Goal: Transaction & Acquisition: Purchase product/service

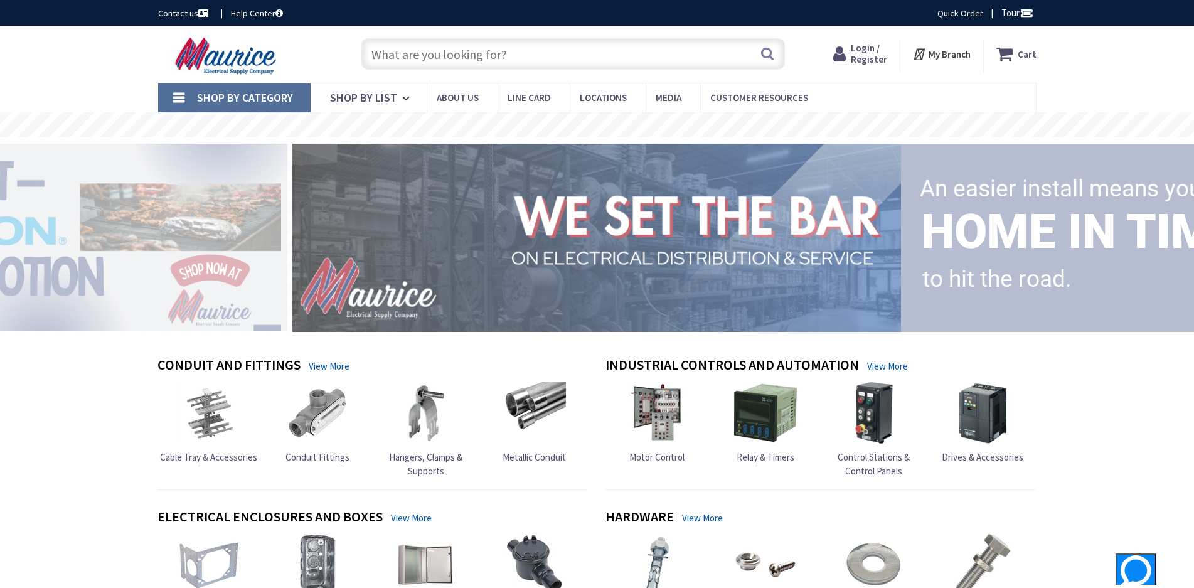
type input "[GEOGRAPHIC_DATA][PERSON_NAME], [GEOGRAPHIC_DATA]"
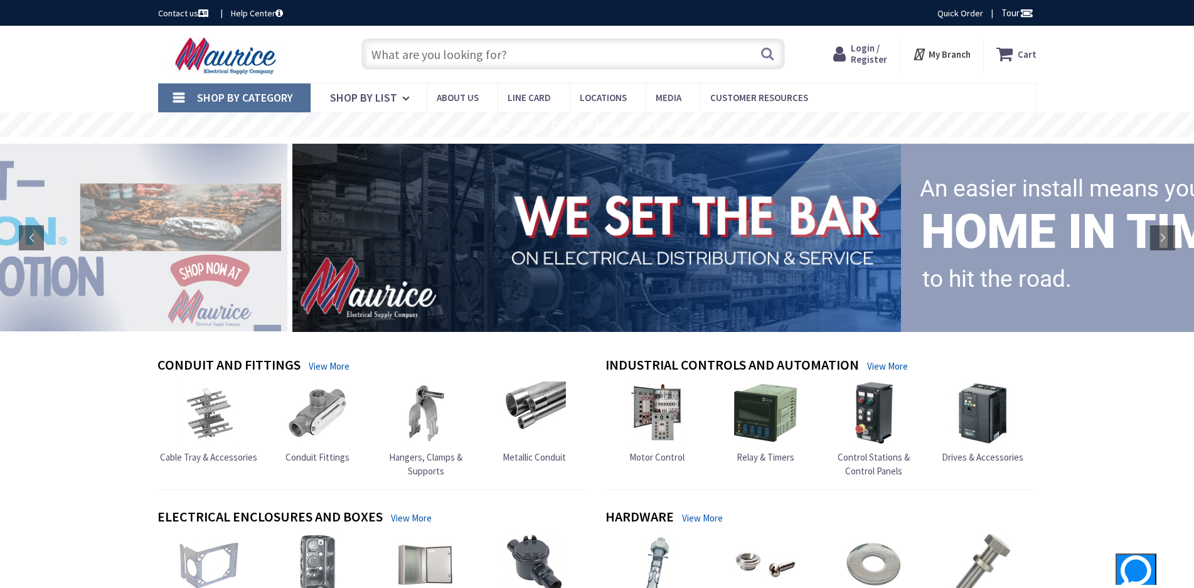
click at [695, 58] on input "text" at bounding box center [573, 53] width 424 height 31
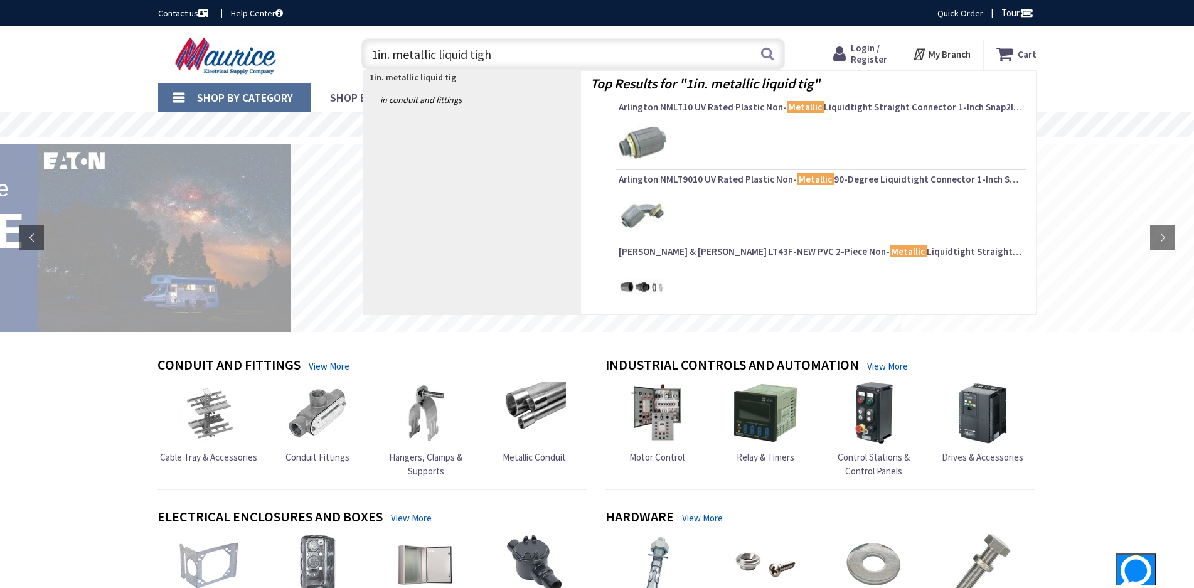
type input "1in. metallic liquid tight"
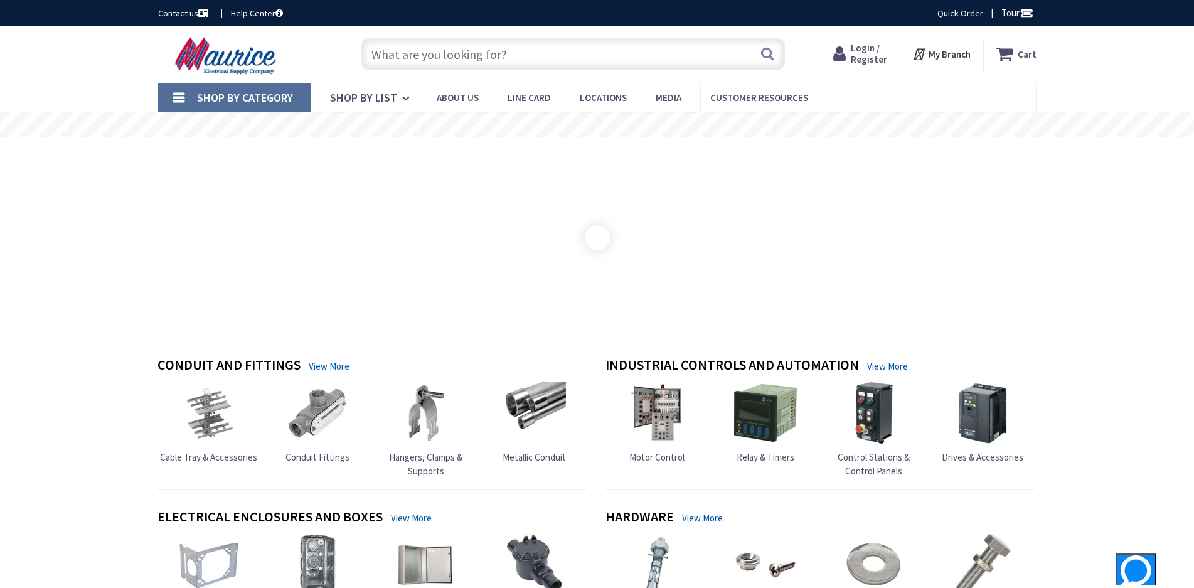
type input "[GEOGRAPHIC_DATA][PERSON_NAME], [GEOGRAPHIC_DATA]"
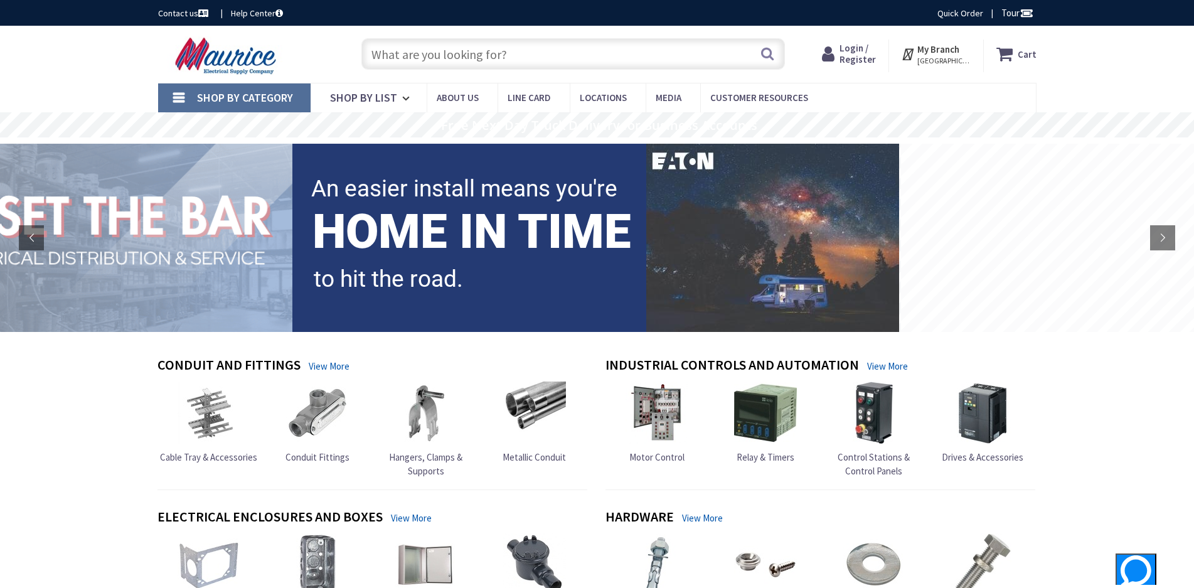
click at [640, 65] on input "text" at bounding box center [573, 53] width 424 height 31
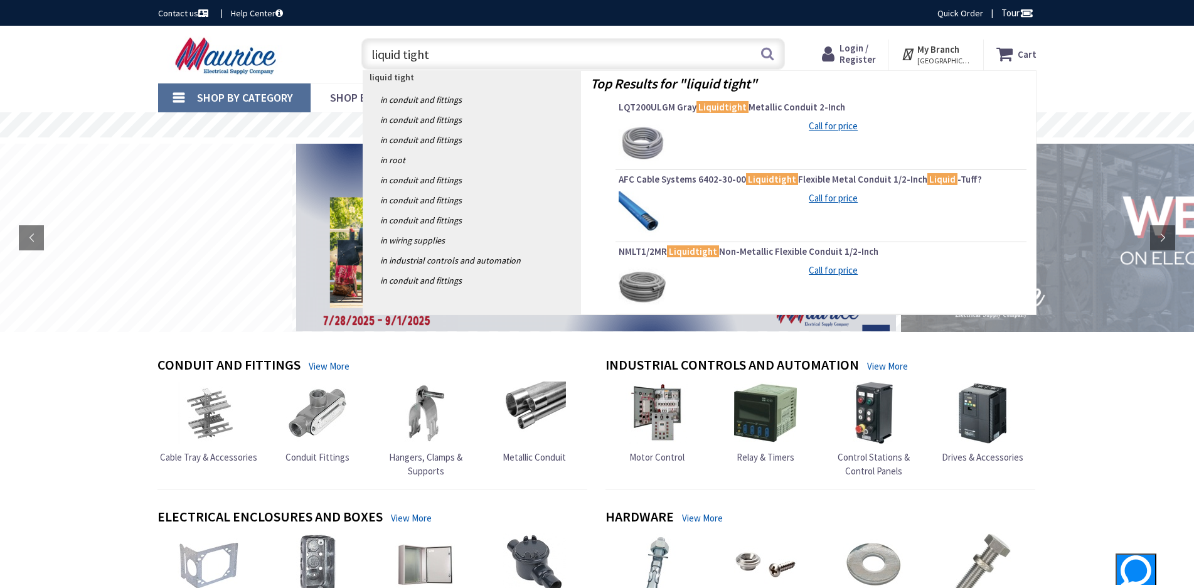
click at [368, 52] on input "liquid tight" at bounding box center [573, 53] width 424 height 31
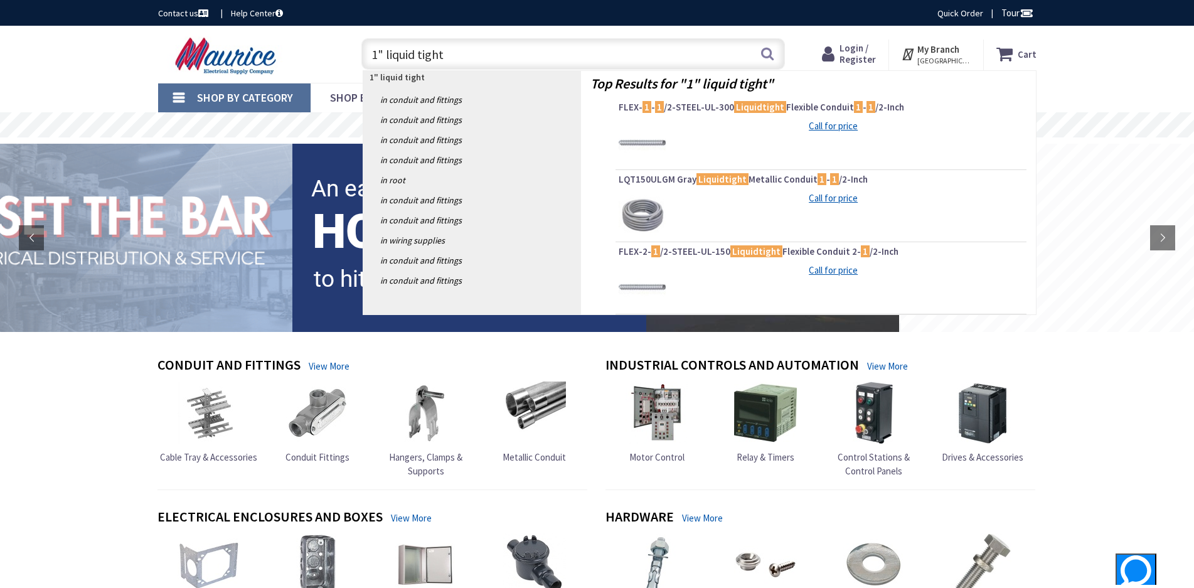
click at [454, 56] on input "1" liquid tight" at bounding box center [573, 53] width 424 height 31
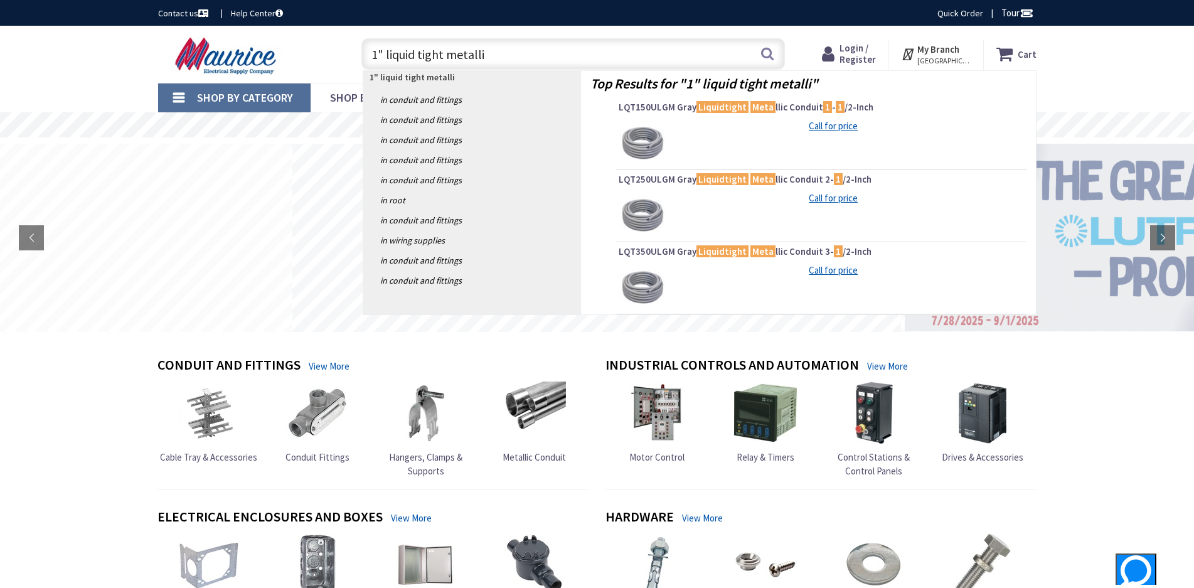
type input "1" liquid tight metallic"
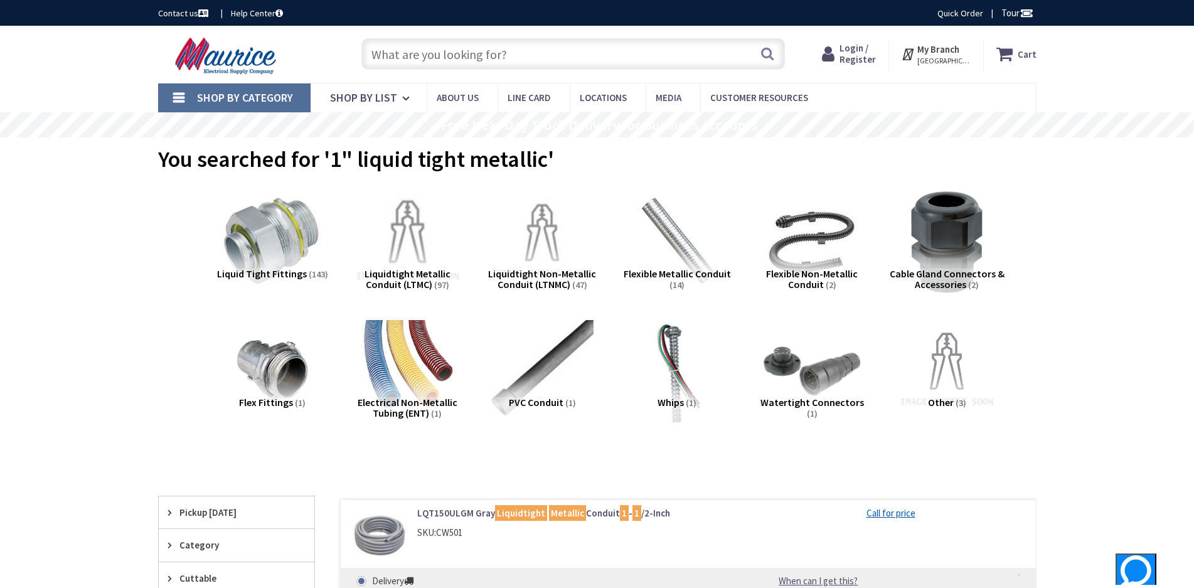
click at [416, 255] on img at bounding box center [407, 242] width 114 height 114
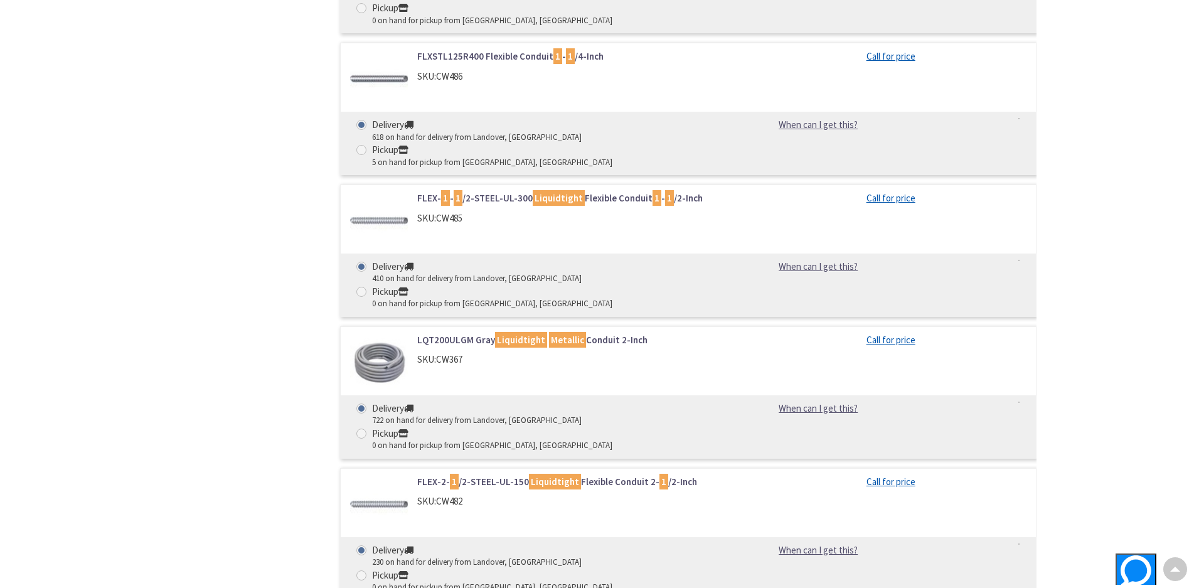
scroll to position [1334, 0]
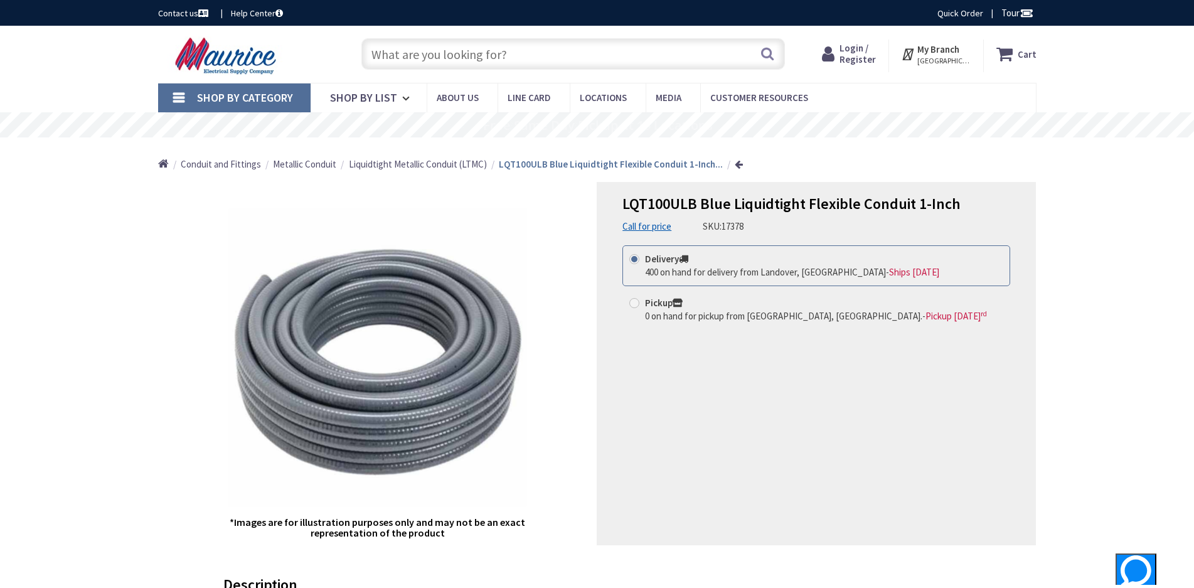
click at [862, 53] on span "Login / Register" at bounding box center [858, 53] width 36 height 23
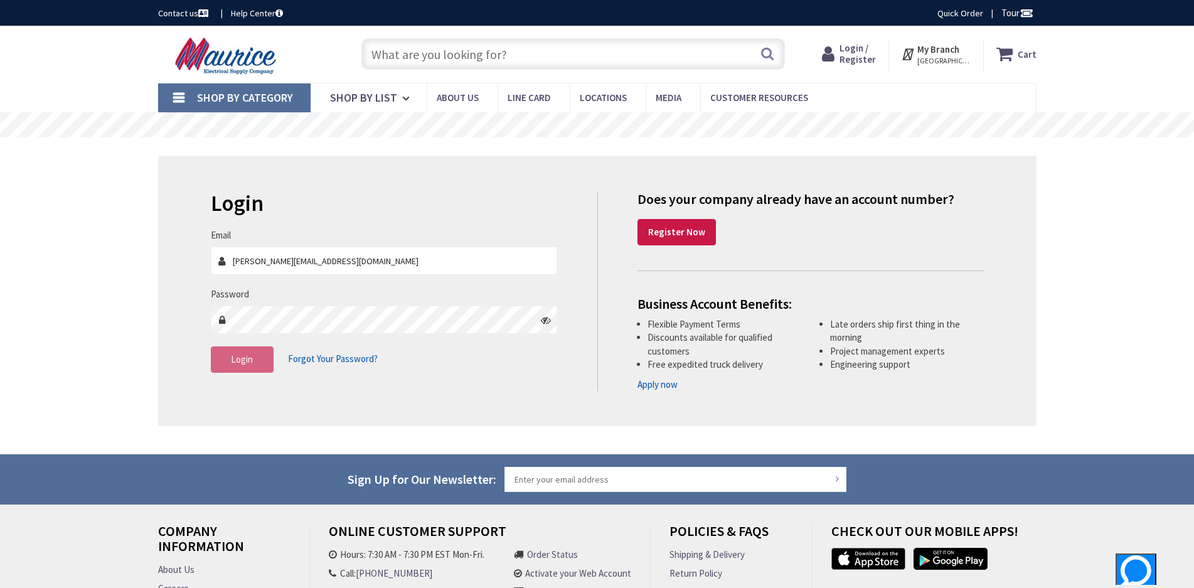
type input "[PERSON_NAME][EMAIL_ADDRESS][DOMAIN_NAME]"
click at [250, 365] on span "Login" at bounding box center [242, 359] width 22 height 12
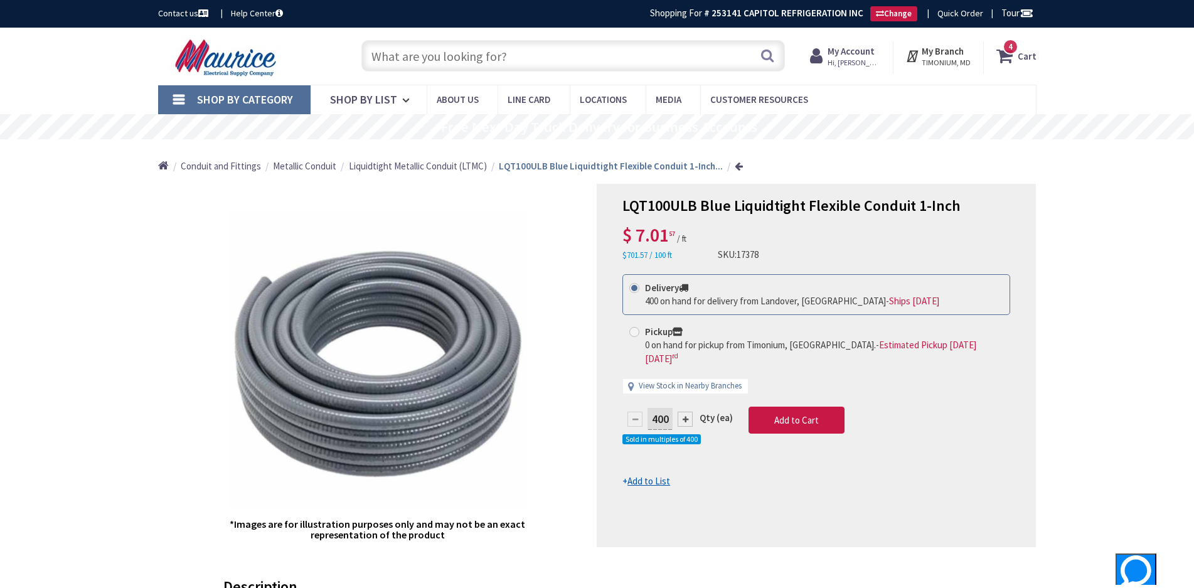
click at [554, 243] on div "*Images are for illustration purposes only and may not be an exact representati…" at bounding box center [377, 365] width 439 height 363
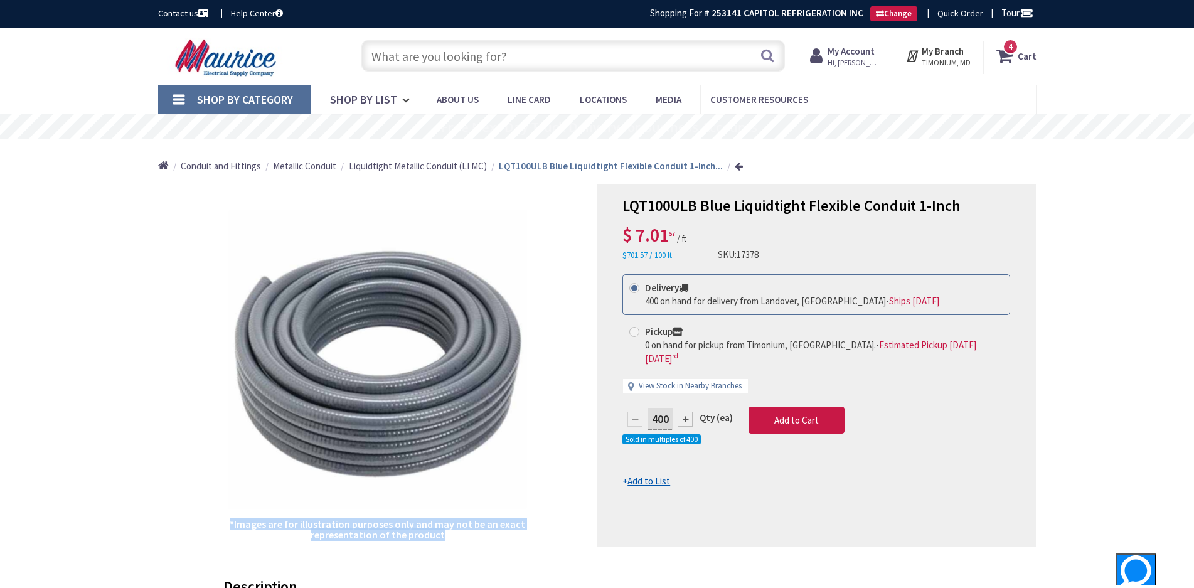
click at [554, 243] on div "*Images are for illustration purposes only and may not be an exact representati…" at bounding box center [377, 365] width 439 height 363
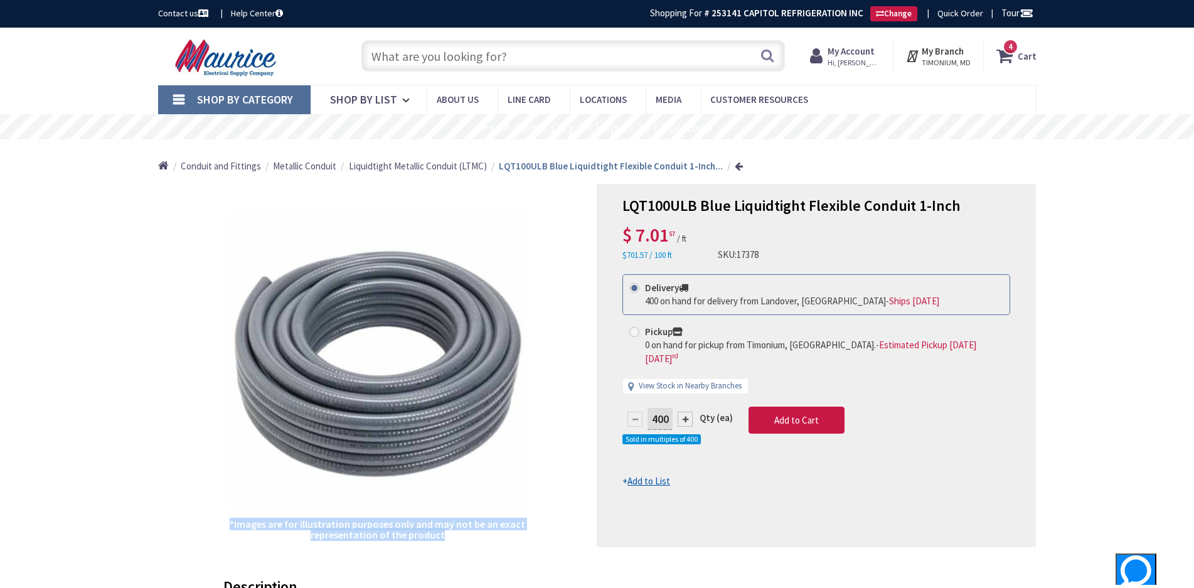
click at [554, 243] on div "*Images are for illustration purposes only and may not be an exact representati…" at bounding box center [377, 365] width 439 height 363
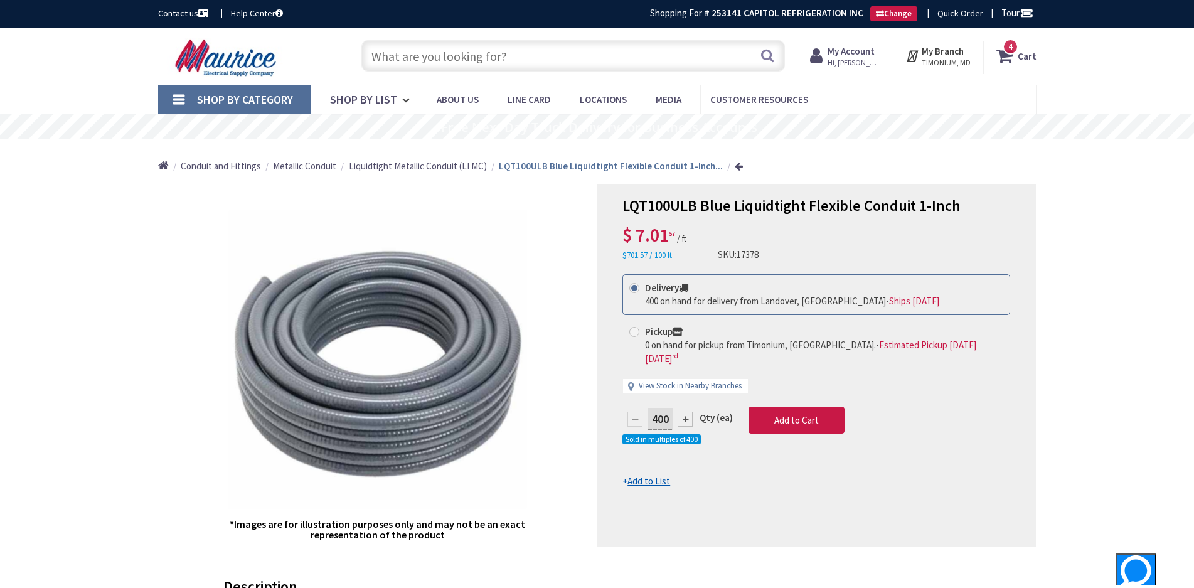
click at [554, 243] on div "*Images are for illustration purposes only and may not be an exact representati…" at bounding box center [377, 365] width 439 height 363
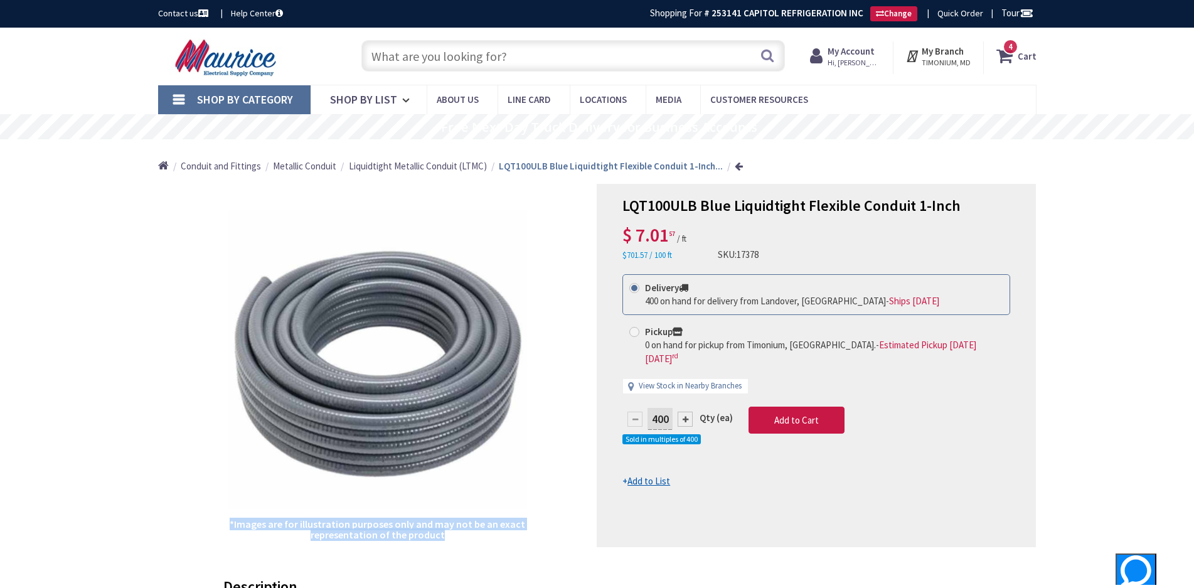
click at [554, 243] on div "*Images are for illustration purposes only and may not be an exact representati…" at bounding box center [377, 365] width 439 height 363
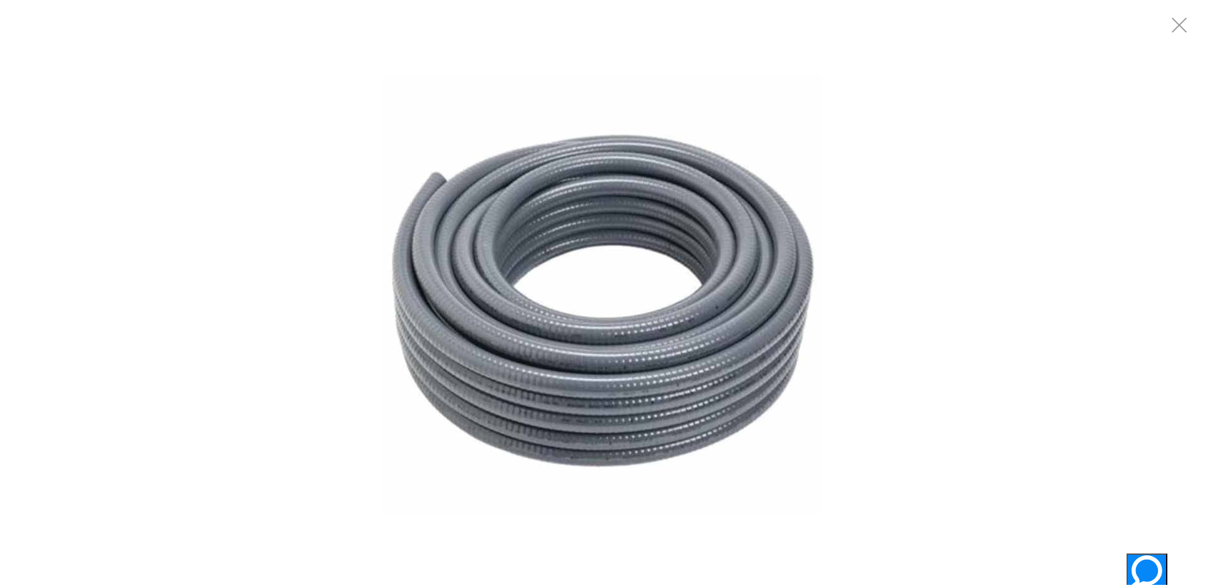
click at [522, 243] on img at bounding box center [602, 294] width 439 height 439
click at [524, 243] on img at bounding box center [602, 294] width 439 height 439
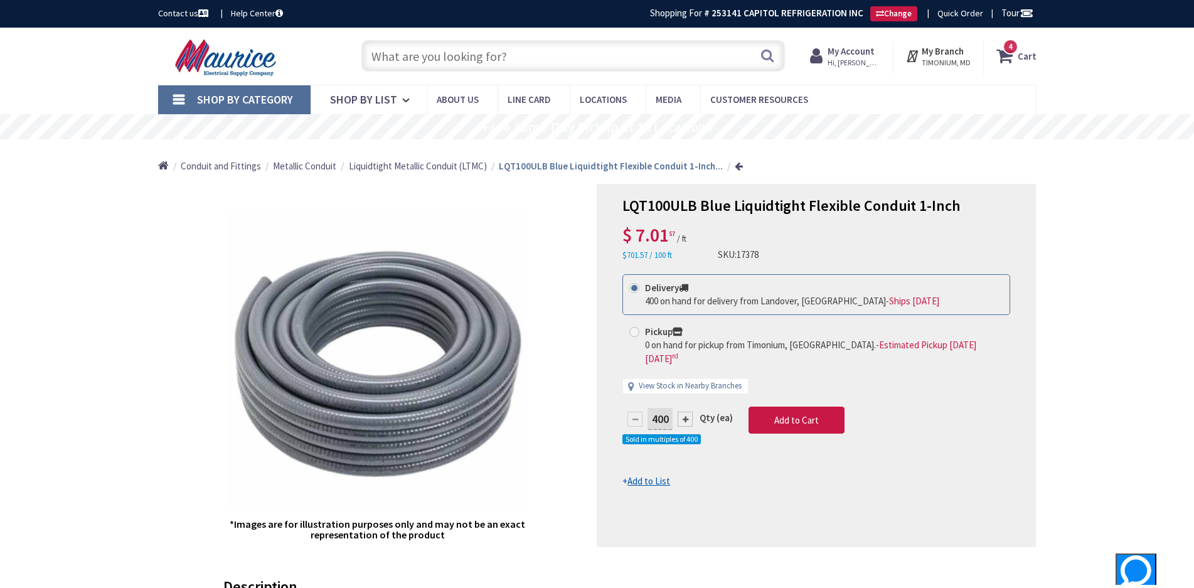
drag, startPoint x: 0, startPoint y: 0, endPoint x: 1157, endPoint y: 425, distance: 1232.1
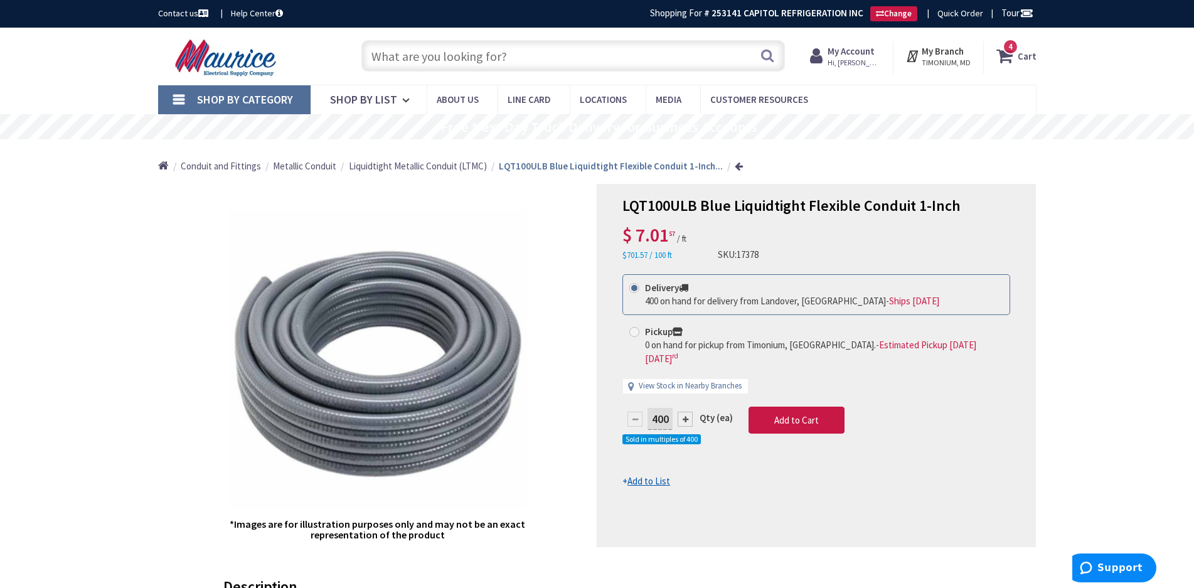
click at [557, 61] on input "text" at bounding box center [573, 55] width 424 height 31
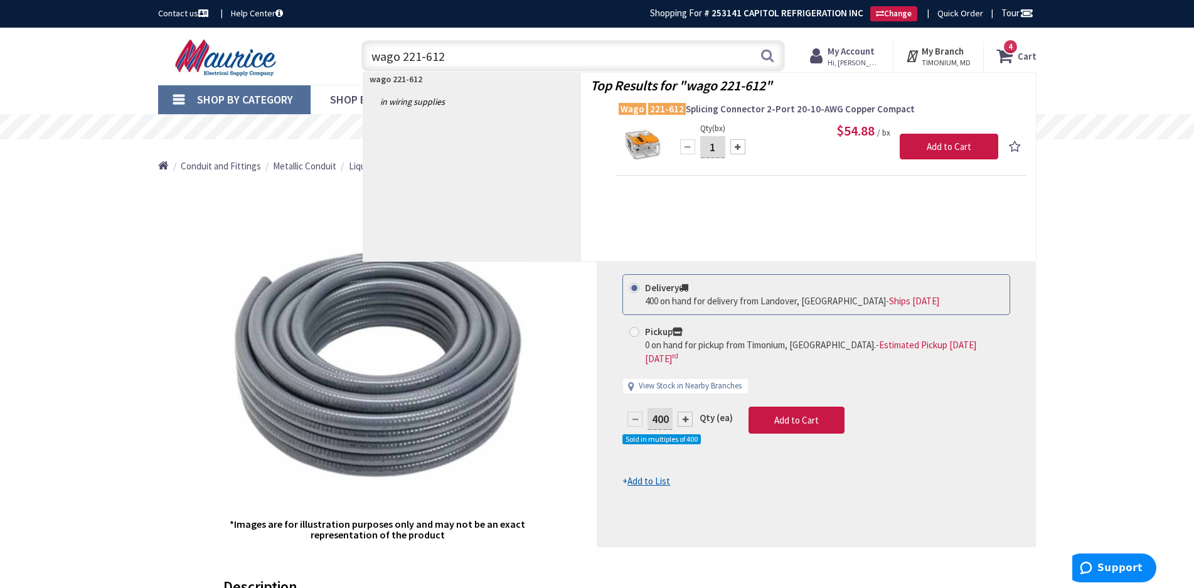
type input "wago 221-612"
click at [769, 126] on div "$54.88 / bx" at bounding box center [836, 130] width 323 height 19
click at [769, 112] on span "Wago 221-612 Splicing Connector 2-Port 20-10-AWG Copper Compact" at bounding box center [821, 109] width 405 height 13
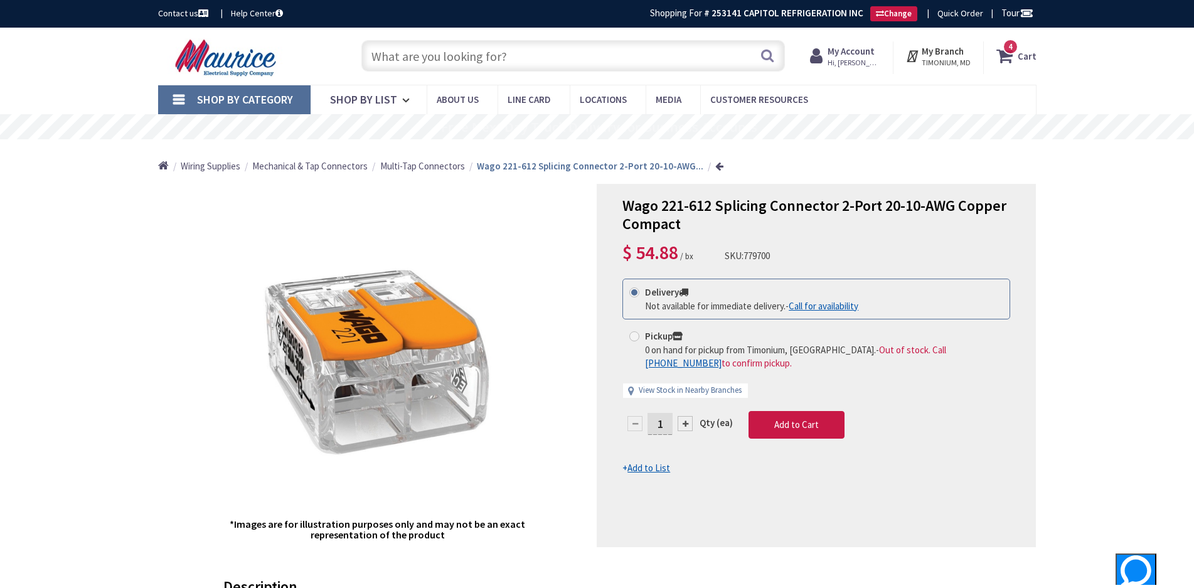
click at [668, 51] on input "text" at bounding box center [573, 55] width 424 height 31
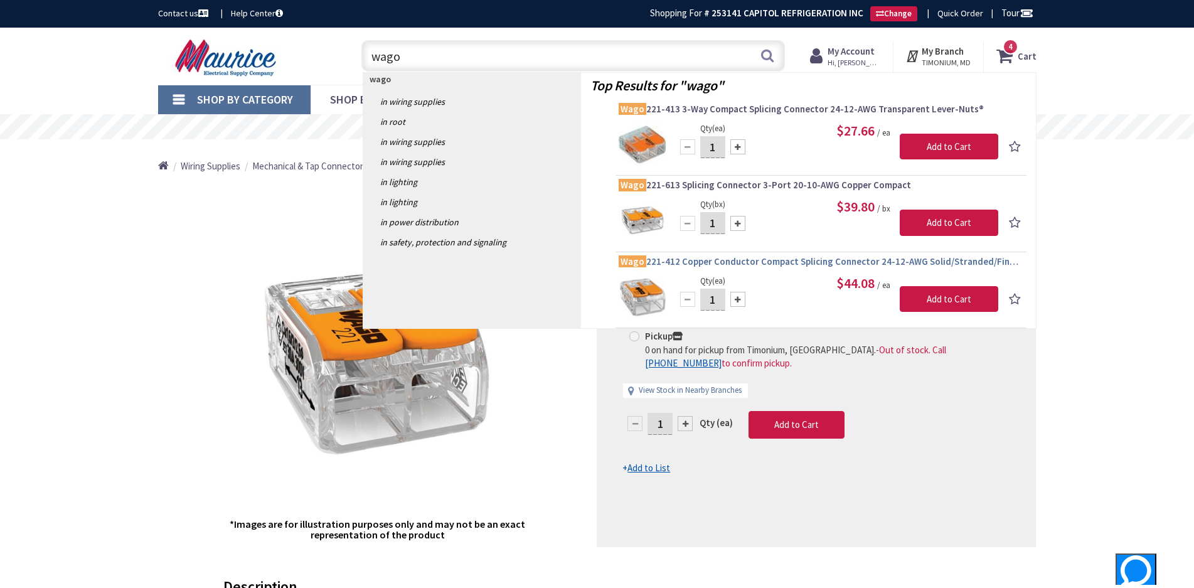
type input "wago"
click at [786, 260] on span "Wago 221-412 Copper Conductor Compact Splicing Connector 24-12-AWG Solid/Strand…" at bounding box center [821, 261] width 405 height 13
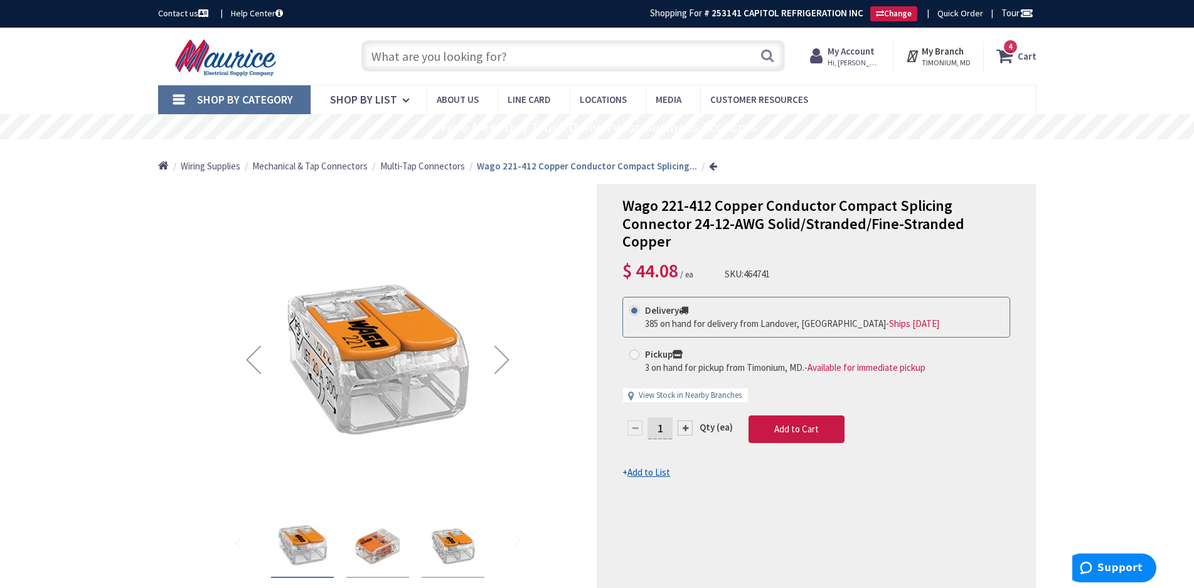
click at [257, 101] on span "Shop By Category" at bounding box center [245, 99] width 96 height 14
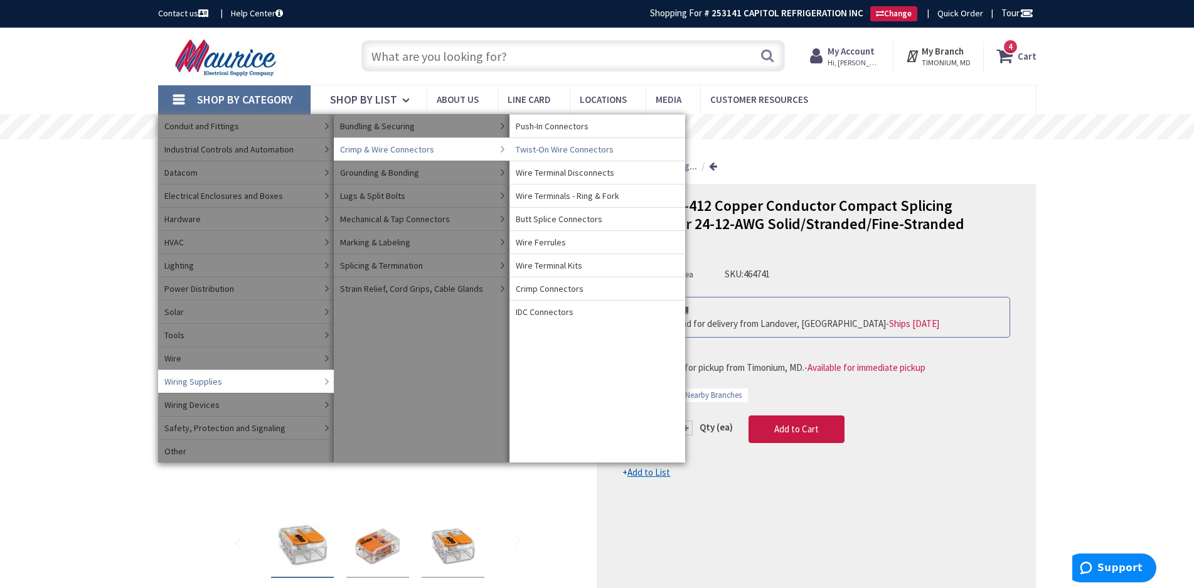
click at [557, 148] on span "Twist-On Wire Connectors" at bounding box center [565, 149] width 98 height 13
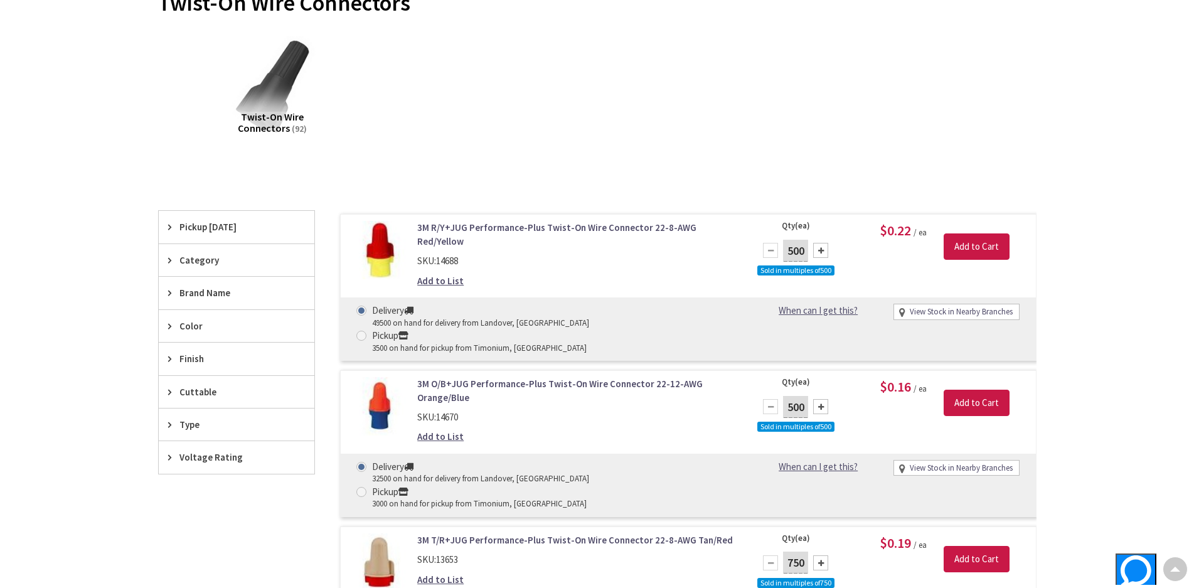
scroll to position [203, 0]
click at [586, 222] on link "3M R/Y+JUG Performance-Plus Twist-On Wire Connector 22-8-AWG Red/Yellow" at bounding box center [576, 234] width 319 height 27
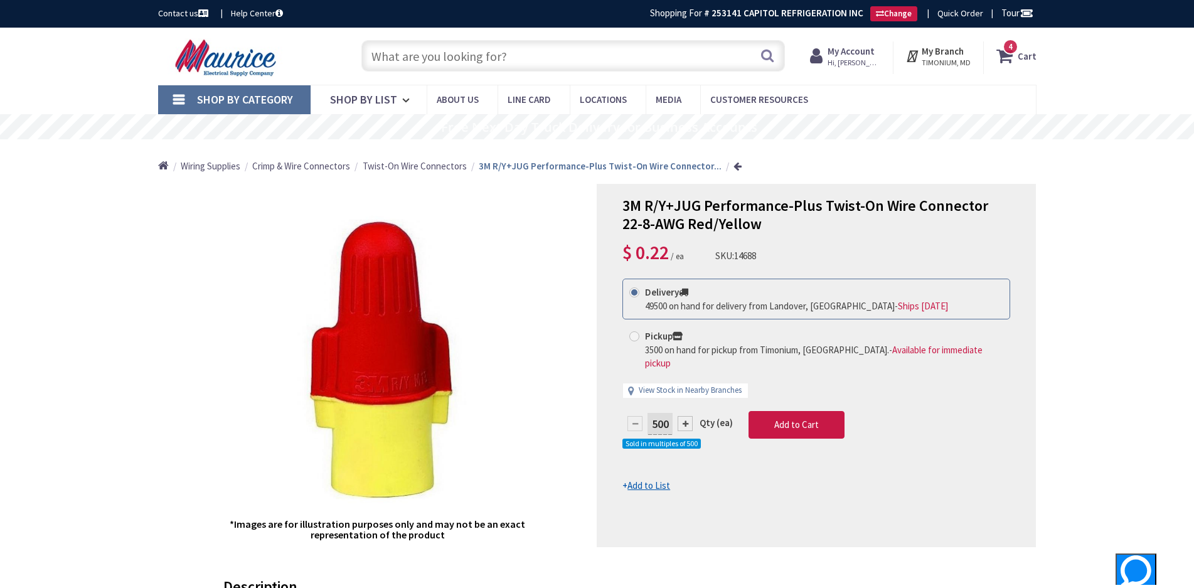
click at [1016, 62] on icon at bounding box center [1007, 56] width 21 height 23
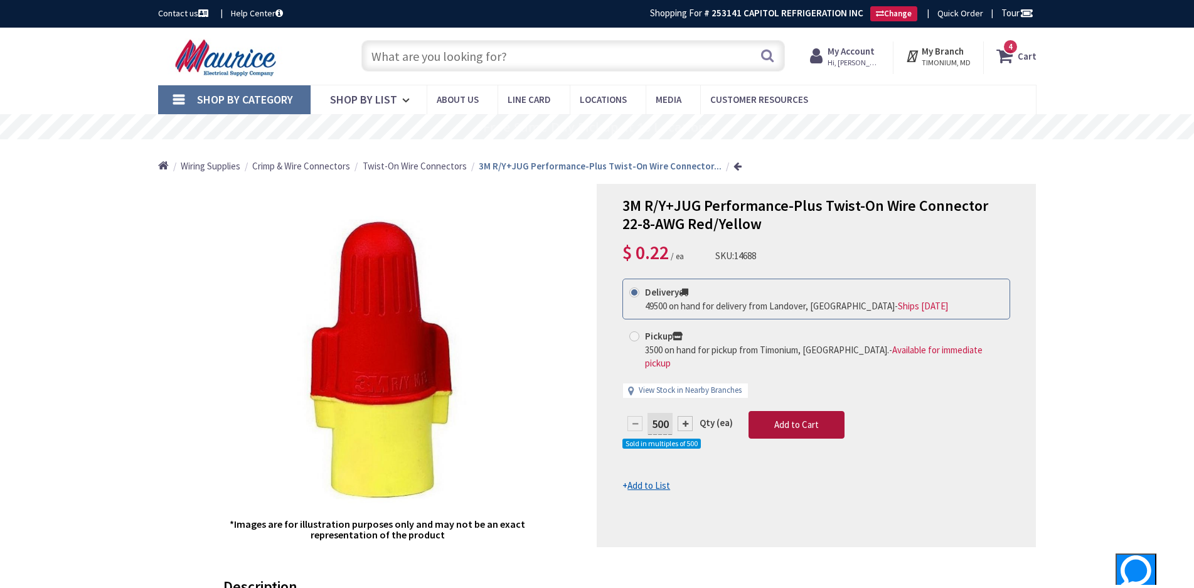
click at [829, 419] on button "Add to Cart" at bounding box center [797, 425] width 96 height 28
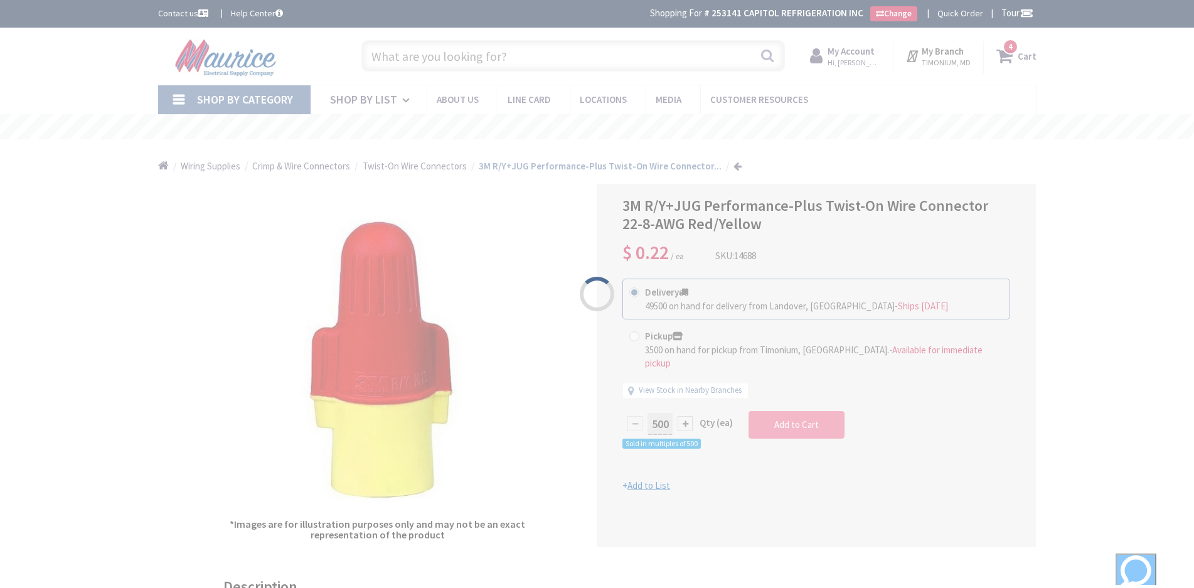
click at [829, 419] on div "Please wait..." at bounding box center [597, 294] width 1194 height 588
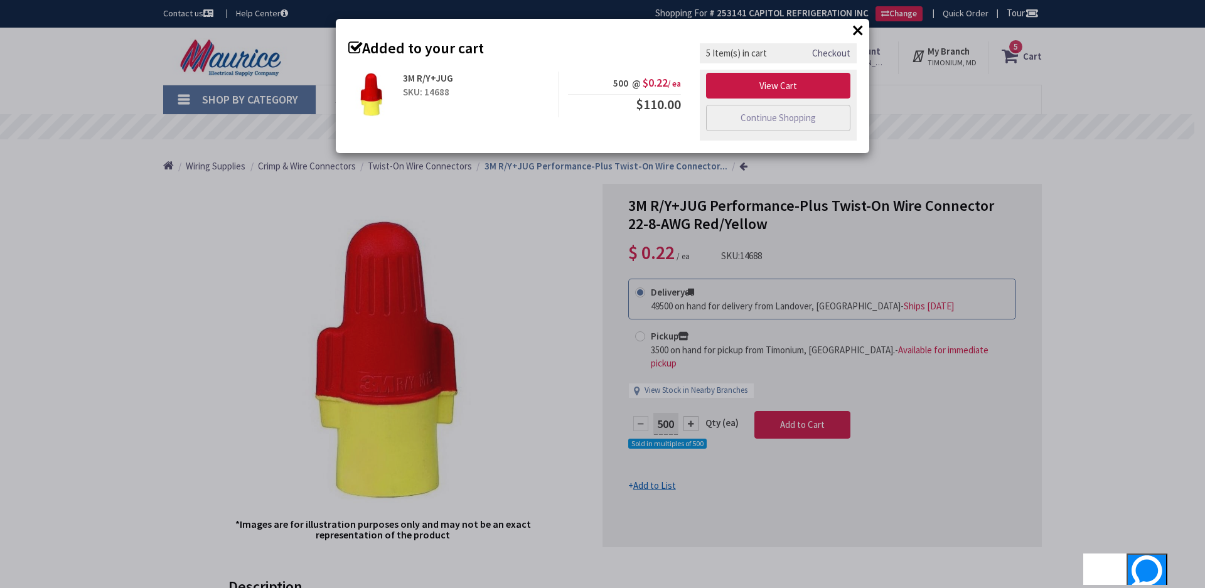
click at [916, 90] on div "× Added to your cart 3M R/Y+JUG SKU: 14688 500 @ $0.22 / ea $110.00" at bounding box center [602, 294] width 1205 height 588
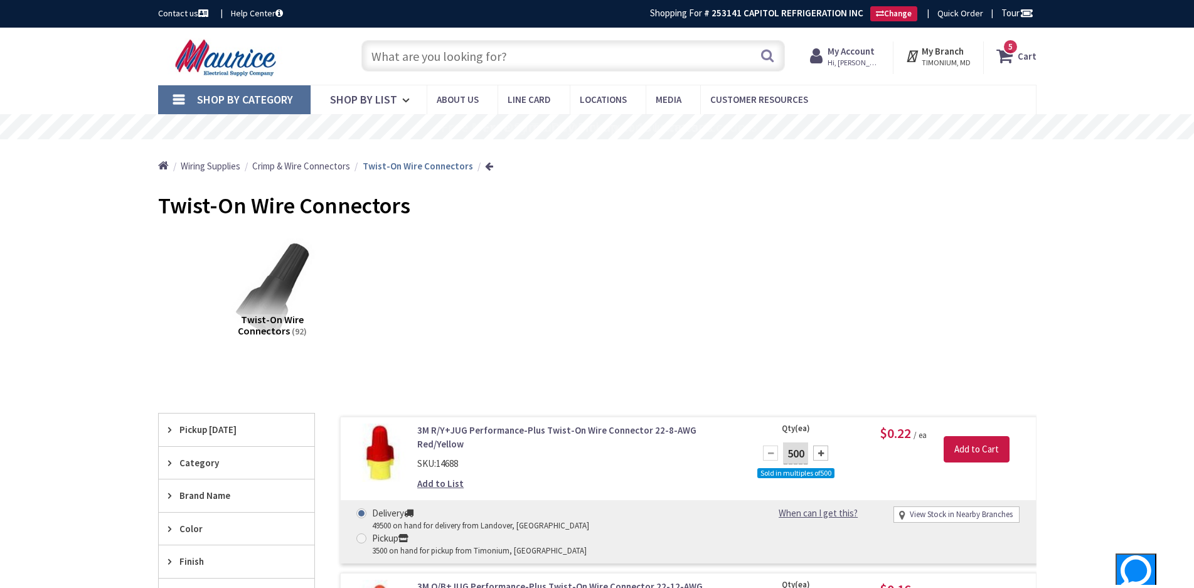
click at [634, 60] on input "text" at bounding box center [573, 55] width 424 height 31
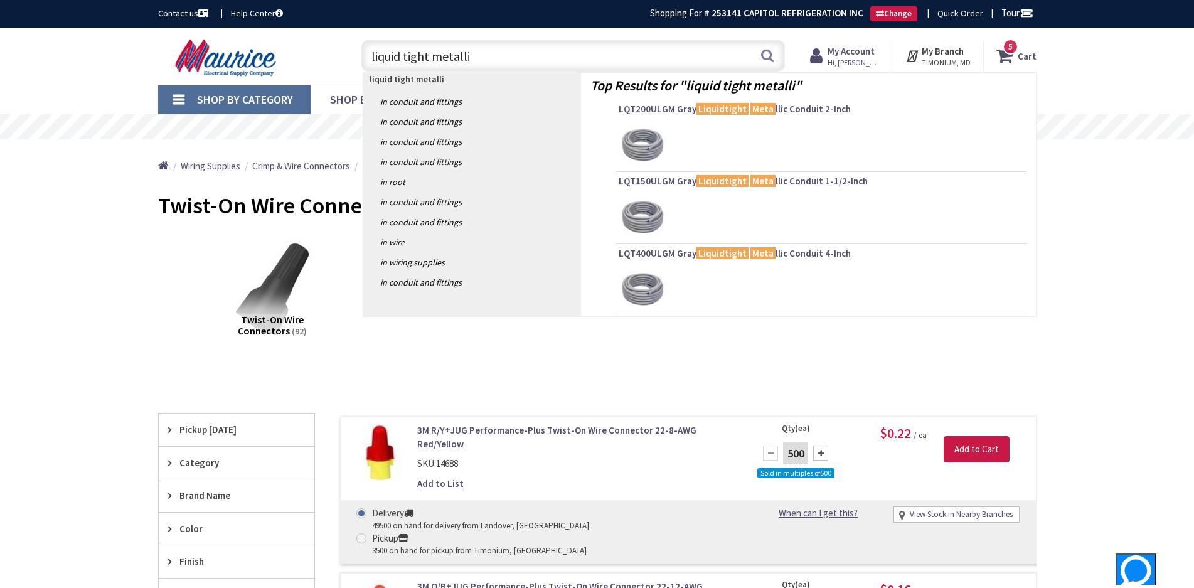
type input "liquid tight metallic"
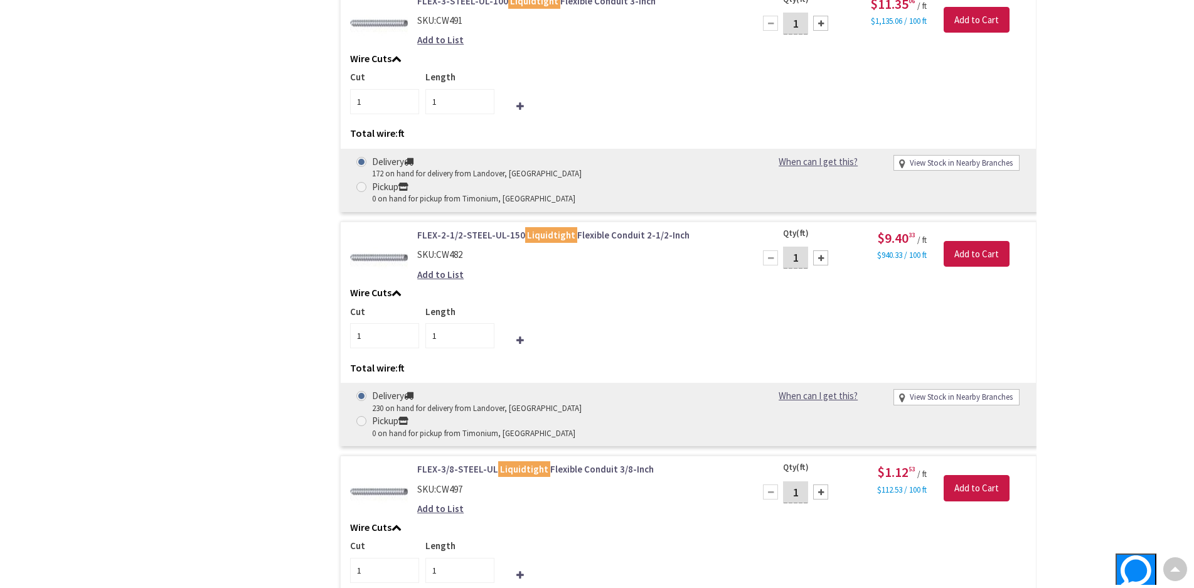
scroll to position [3037, 0]
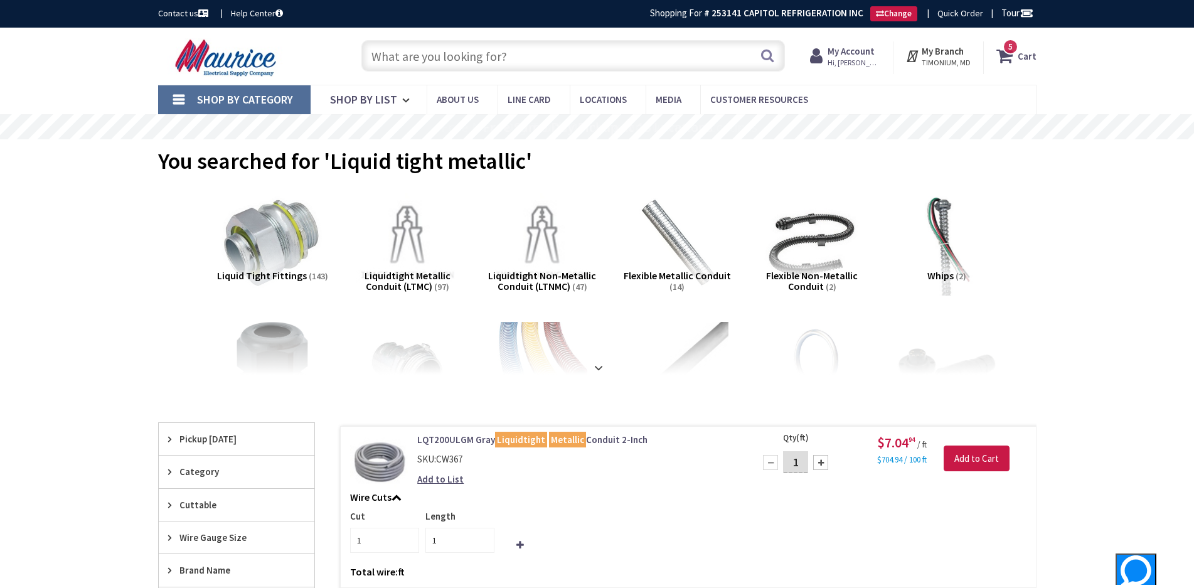
click at [616, 67] on input "text" at bounding box center [573, 55] width 424 height 31
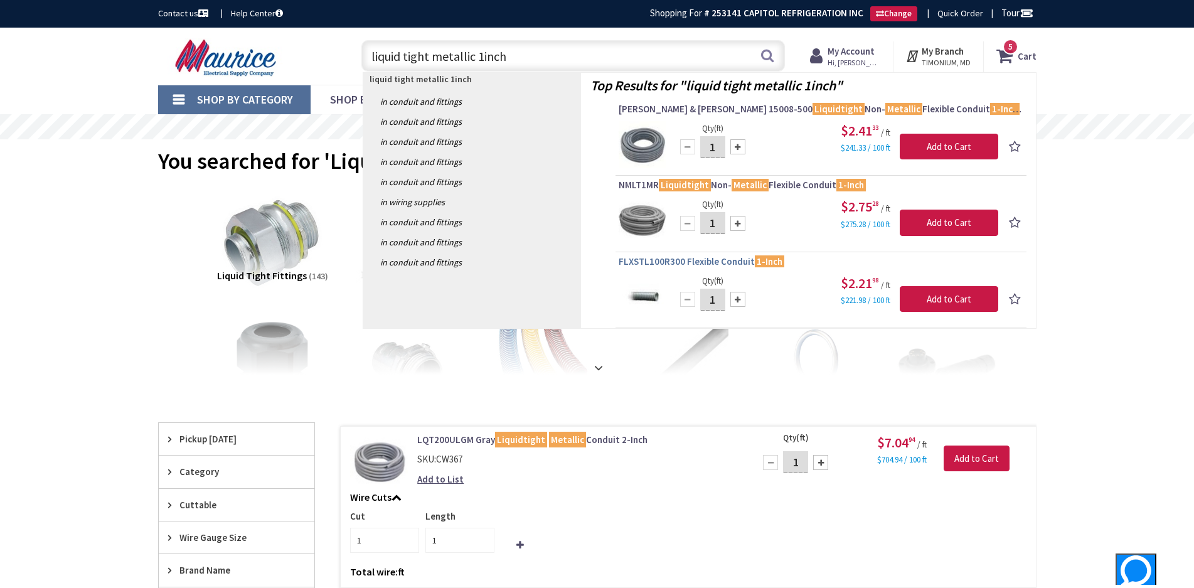
type input "liquid tight metallic 1inch"
click at [715, 262] on span "FLXSTL100R300 Flexible Conduit 1-Inch" at bounding box center [821, 261] width 405 height 13
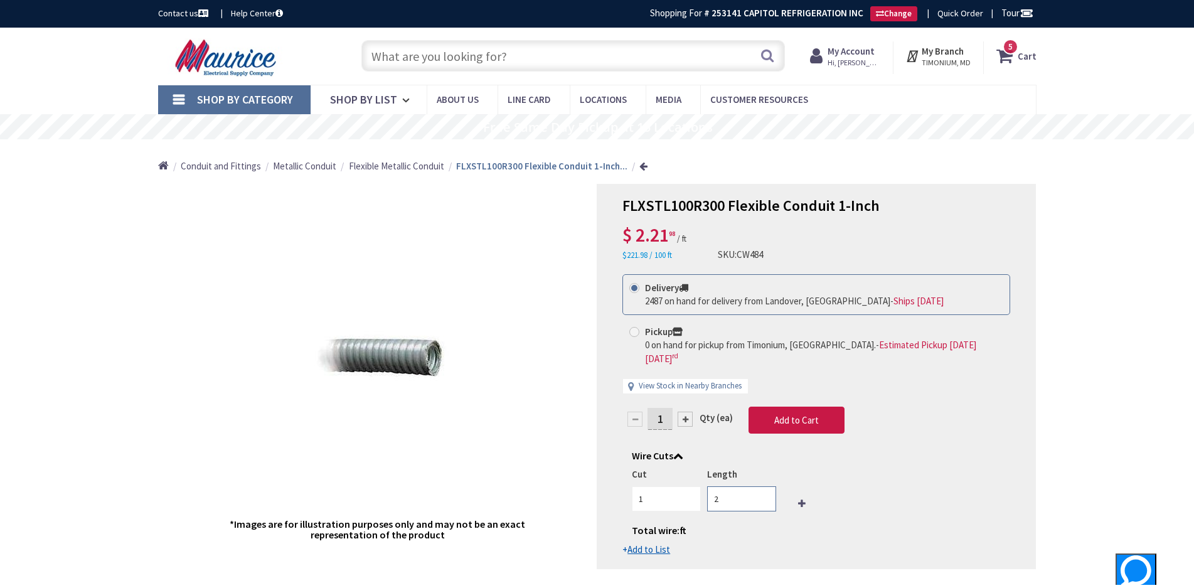
click at [762, 486] on input "2" at bounding box center [741, 498] width 69 height 25
click at [762, 486] on input "3" at bounding box center [741, 498] width 69 height 25
click at [762, 486] on input "4" at bounding box center [741, 498] width 69 height 25
click at [762, 486] on input "5" at bounding box center [741, 498] width 69 height 25
click at [762, 486] on input "6" at bounding box center [741, 498] width 69 height 25
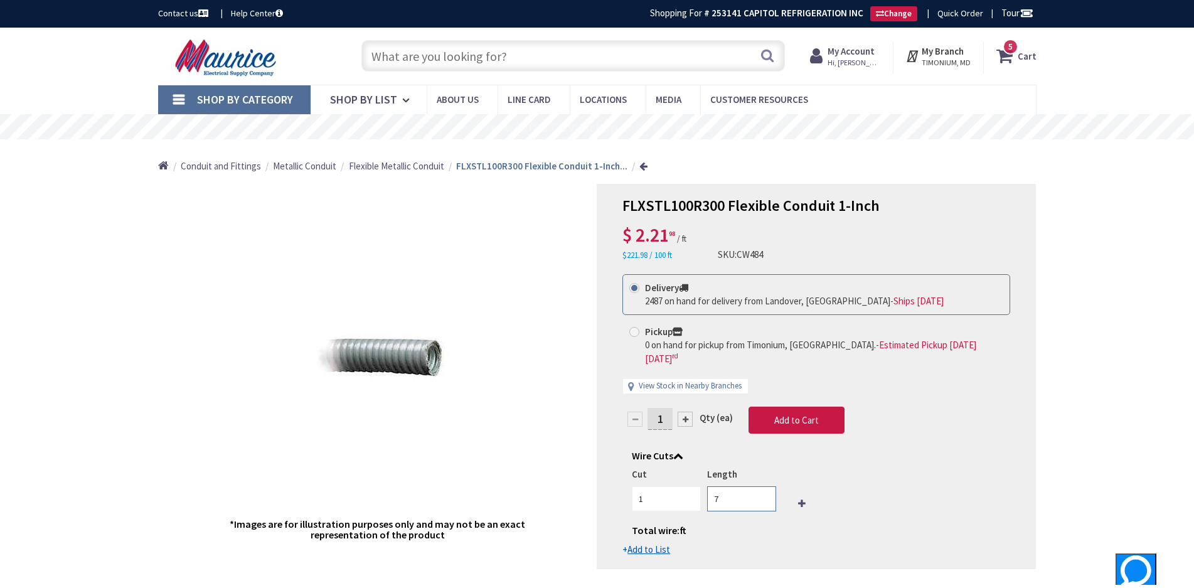
click at [762, 486] on input "7" at bounding box center [741, 498] width 69 height 25
click at [762, 486] on input "8" at bounding box center [741, 498] width 69 height 25
click at [762, 486] on input "20" at bounding box center [741, 498] width 69 height 25
click at [762, 486] on input "21" at bounding box center [741, 498] width 69 height 25
click at [762, 486] on input "22" at bounding box center [741, 498] width 69 height 25
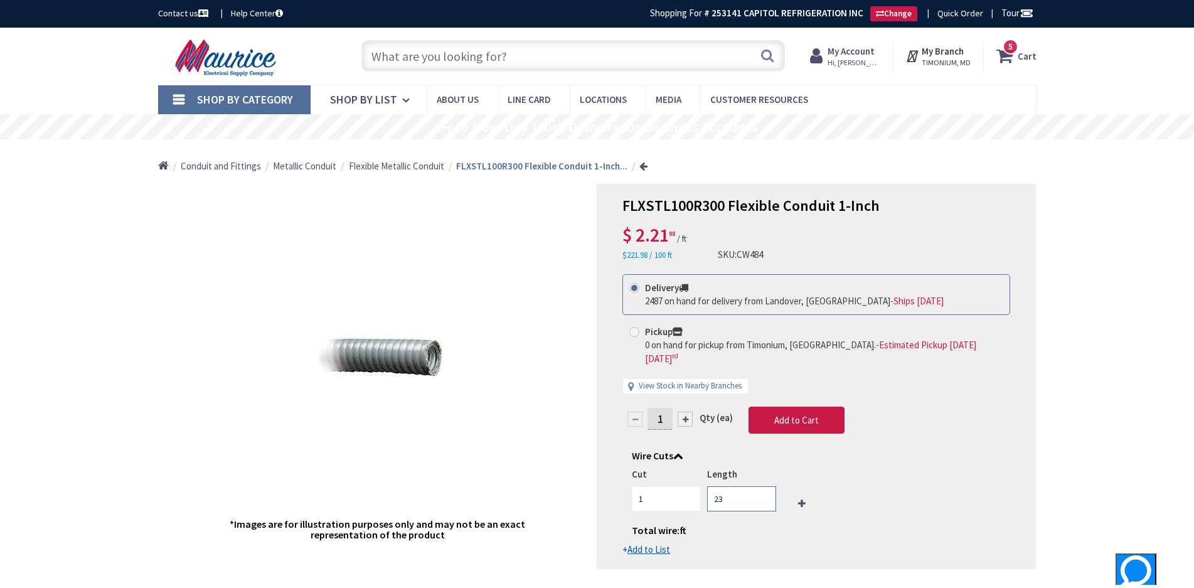
click at [762, 486] on input "23" at bounding box center [741, 498] width 69 height 25
click at [762, 486] on input "24" at bounding box center [741, 498] width 69 height 25
click at [762, 486] on input "25" at bounding box center [741, 498] width 69 height 25
click at [762, 486] on input "26" at bounding box center [741, 498] width 69 height 25
click at [762, 486] on input "27" at bounding box center [741, 498] width 69 height 25
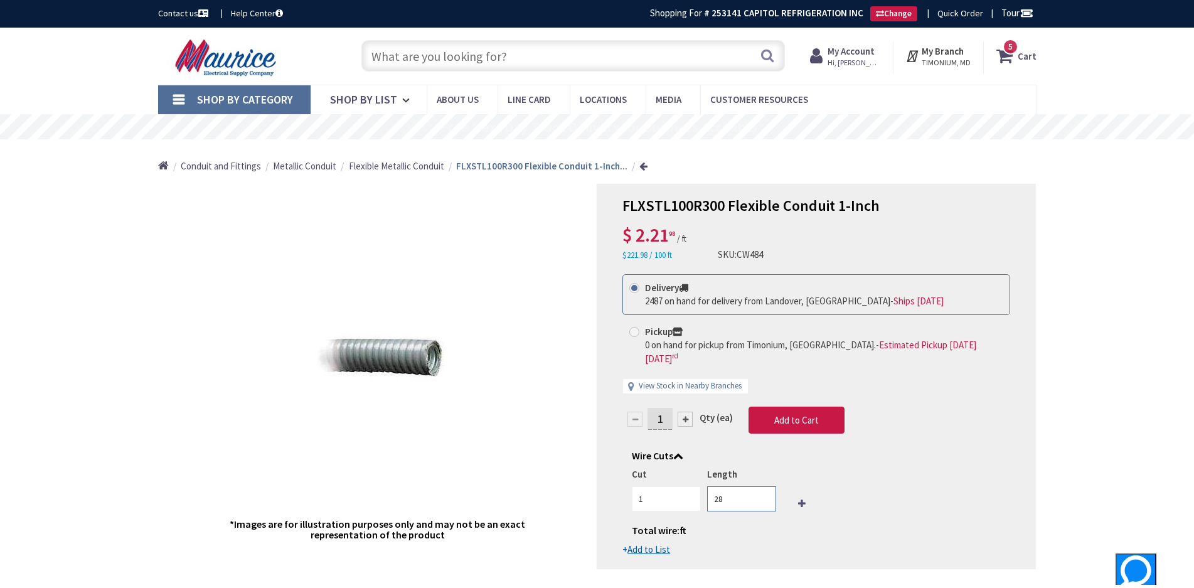
click at [762, 486] on input "28" at bounding box center [741, 498] width 69 height 25
click at [762, 486] on input "29" at bounding box center [741, 498] width 69 height 25
type input "30"
click at [762, 486] on input "30" at bounding box center [741, 498] width 69 height 25
drag, startPoint x: 774, startPoint y: 392, endPoint x: 700, endPoint y: 360, distance: 80.9
